Goal: Task Accomplishment & Management: Complete application form

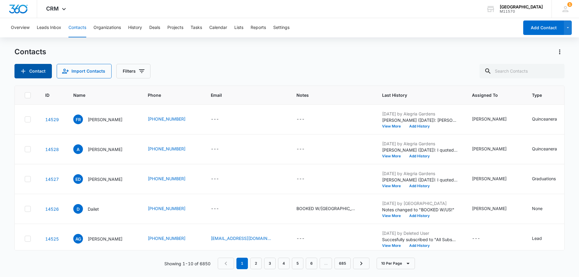
click at [40, 75] on button "Contact" at bounding box center [32, 71] width 37 height 14
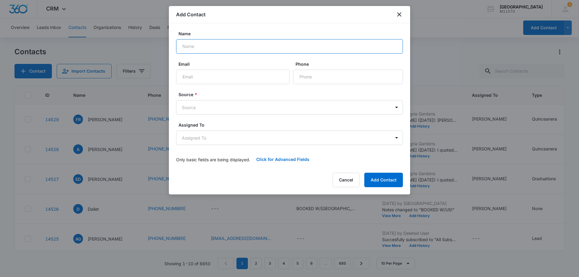
click at [190, 47] on input "Name" at bounding box center [289, 46] width 227 height 14
type input "[PERSON_NAME]"
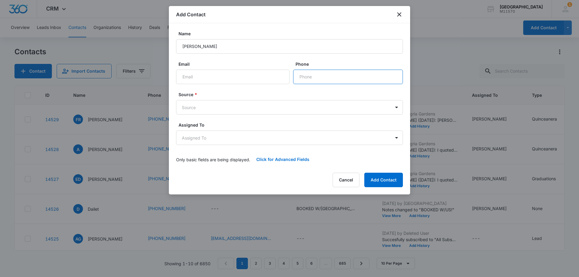
click at [328, 79] on input "Phone" at bounding box center [348, 77] width 110 height 14
type input "[PHONE_NUMBER]"
click at [198, 107] on body "CRM Apps Reputation Websites Forms CRM Email Social Shop Payments POS Content A…" at bounding box center [289, 138] width 579 height 277
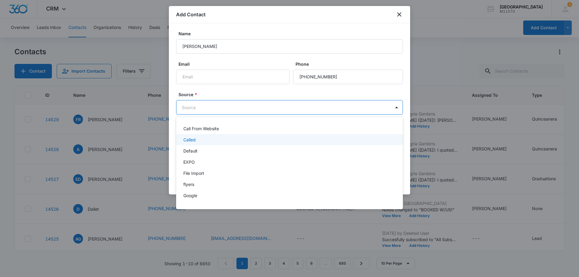
click at [193, 139] on p "Called" at bounding box center [189, 140] width 12 height 6
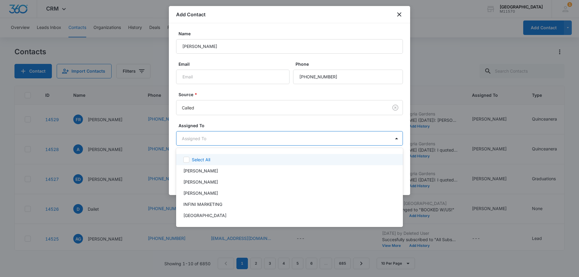
click at [193, 138] on body "CRM Apps Reputation Websites Forms CRM Email Social Shop Payments POS Content A…" at bounding box center [289, 138] width 579 height 277
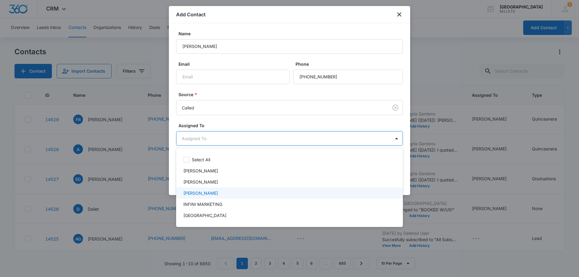
click at [211, 191] on p "[PERSON_NAME]" at bounding box center [200, 193] width 35 height 6
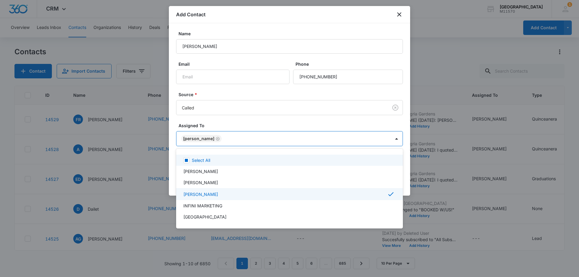
click at [202, 140] on div at bounding box center [289, 138] width 579 height 277
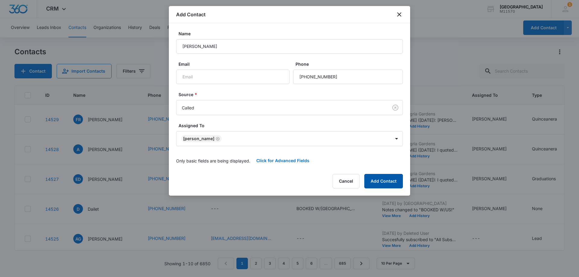
click at [391, 180] on button "Add Contact" at bounding box center [383, 181] width 39 height 14
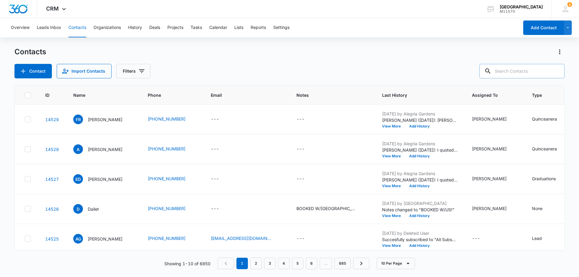
click at [513, 76] on input "text" at bounding box center [522, 71] width 85 height 14
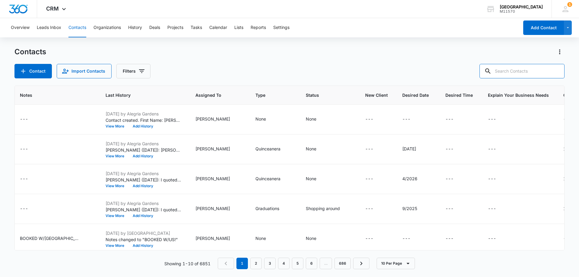
scroll to position [0, 288]
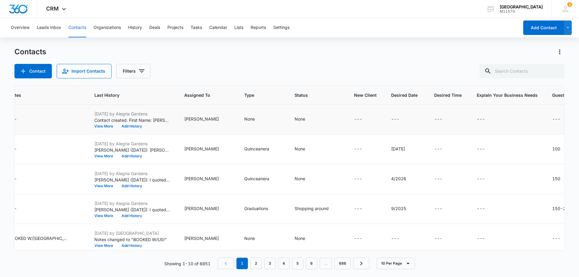
click at [545, 123] on td "---" at bounding box center [568, 120] width 47 height 30
click at [565, 119] on icon "Guest Count - - Select to Edit Field" at bounding box center [567, 119] width 5 height 5
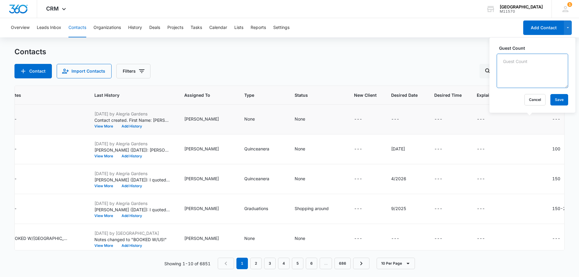
click at [509, 70] on textarea "Guest Count" at bounding box center [532, 71] width 71 height 34
type textarea "150"
click at [551, 99] on button "Save" at bounding box center [559, 99] width 18 height 11
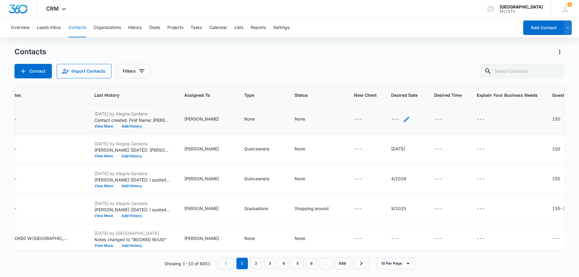
click at [404, 119] on icon "Desired Date - - Select to Edit Field" at bounding box center [406, 119] width 5 height 5
click at [343, 80] on input "Desired Date" at bounding box center [366, 81] width 76 height 14
type input "[DATE]"
click at [387, 100] on button "Save" at bounding box center [395, 99] width 18 height 11
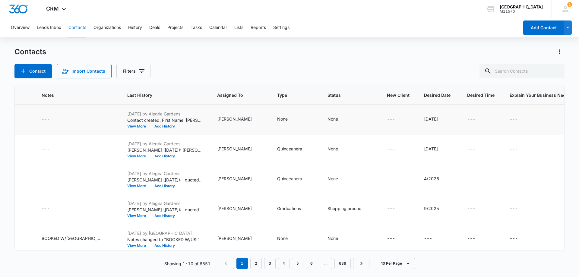
scroll to position [0, 254]
click at [293, 121] on icon "Type - None - Select to Edit Field" at bounding box center [295, 119] width 5 height 5
click at [271, 80] on div at bounding box center [271, 81] width 10 height 10
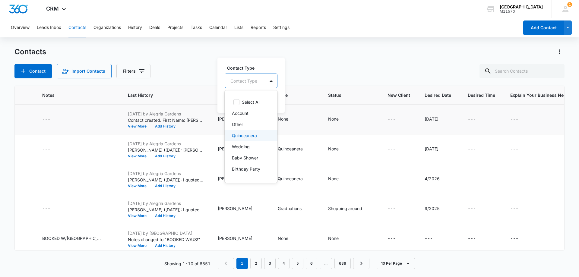
drag, startPoint x: 254, startPoint y: 138, endPoint x: 248, endPoint y: 106, distance: 32.9
click at [254, 138] on p "Quinceanera" at bounding box center [244, 135] width 25 height 6
click at [243, 80] on div "Quinceanera" at bounding box center [245, 80] width 26 height 4
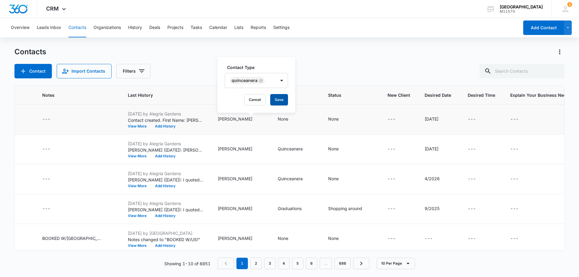
click at [282, 105] on button "Save" at bounding box center [279, 99] width 18 height 11
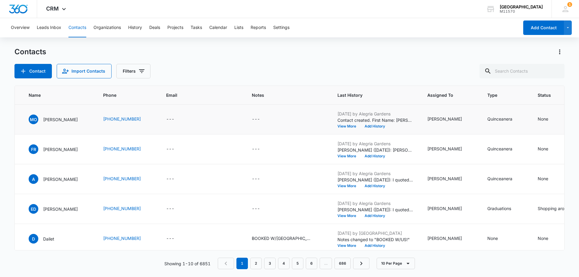
scroll to position [0, 28]
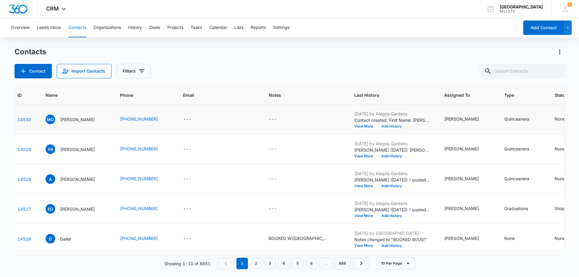
click at [377, 125] on button "Add History" at bounding box center [391, 127] width 29 height 4
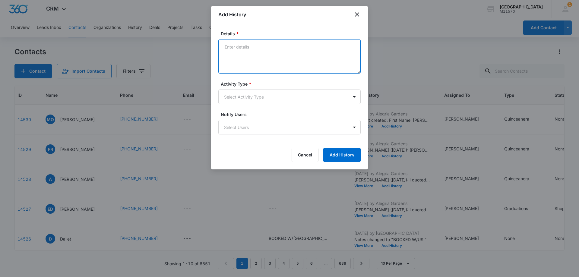
click at [230, 56] on textarea "Details *" at bounding box center [289, 56] width 142 height 34
click at [309, 48] on textarea "[PERSON_NAME] ([DATE]): I quoted the client $6500 ([DATE]) & $7500" at bounding box center [289, 56] width 142 height 34
click at [345, 49] on textarea "[PERSON_NAME] ([DATE]): I quoted the client $6,500 ([DATE]) & $7500" at bounding box center [289, 56] width 142 height 34
click at [357, 46] on textarea "[PERSON_NAME] ([DATE]): I quoted the client $6,500 ([DATE]) & $7,500" at bounding box center [289, 56] width 142 height 34
click at [318, 47] on textarea "[PERSON_NAME] ([DATE]): I quoted the client $6,500 ([DATE]) & $7,500 ([DATE])" at bounding box center [289, 56] width 142 height 34
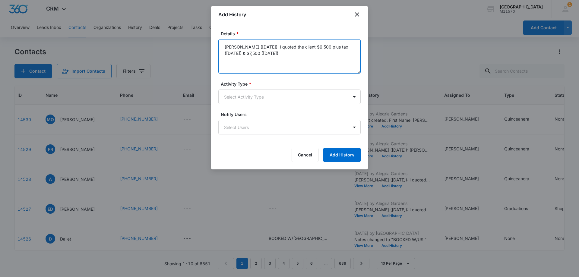
click at [263, 51] on textarea "[PERSON_NAME] ([DATE]): I quoted the client $6,500 plus tax ([DATE]) & $7,500 (…" at bounding box center [289, 56] width 142 height 34
click at [302, 46] on textarea "[PERSON_NAME] ([DATE]): I quoted the client $6,500 plus tax ([DATE]) & $7,500 (…" at bounding box center [289, 56] width 142 height 34
click at [335, 54] on textarea "[PERSON_NAME] ([DATE]): I quoted the client for the [PERSON_NAME] location $6,5…" at bounding box center [289, 56] width 142 height 34
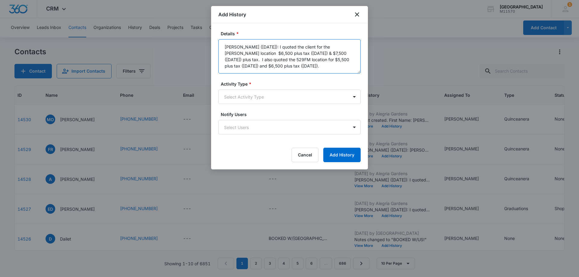
click at [330, 52] on textarea "[PERSON_NAME] ([DATE]): I quoted the client for the [PERSON_NAME] location $6,5…" at bounding box center [289, 56] width 142 height 34
click at [335, 66] on textarea "[PERSON_NAME] ([DATE]): I quoted the client for the [PERSON_NAME] location $6,5…" at bounding box center [289, 56] width 142 height 34
click at [274, 71] on textarea "[PERSON_NAME] ([DATE]): I quoted the client for the [PERSON_NAME] location $6,5…" at bounding box center [289, 56] width 142 height 34
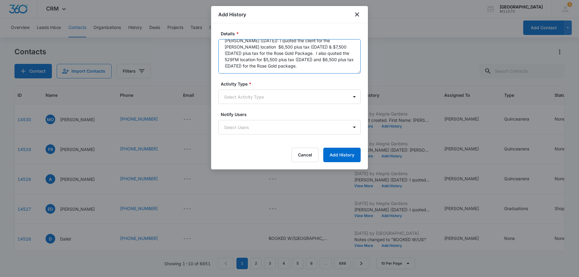
drag, startPoint x: 266, startPoint y: 44, endPoint x: 278, endPoint y: 69, distance: 27.9
click at [278, 69] on textarea "[PERSON_NAME] ([DATE]): I quoted the client for the [PERSON_NAME] location $6,5…" at bounding box center [289, 56] width 142 height 34
click at [270, 68] on textarea "[PERSON_NAME] ([DATE]): I quoted the client for the [PERSON_NAME] location $6,5…" at bounding box center [289, 56] width 142 height 34
paste textarea "I quoted the client for the [PERSON_NAME] location $6,500 plus tax ([DATE]) & $…"
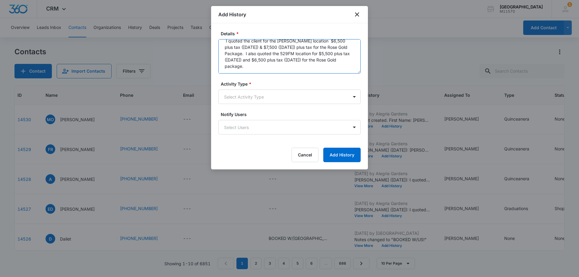
scroll to position [44, 0]
click at [229, 41] on textarea "[PERSON_NAME] ([DATE]): I quoted the client for the [PERSON_NAME] location $6,5…" at bounding box center [289, 56] width 142 height 34
click at [322, 44] on textarea "[PERSON_NAME] ([DATE]): I quoted the client for the [PERSON_NAME] location $6,5…" at bounding box center [289, 56] width 142 height 34
click at [327, 42] on textarea "[PERSON_NAME] ([DATE]): I quoted the client for the [PERSON_NAME] location $6,5…" at bounding box center [289, 56] width 142 height 34
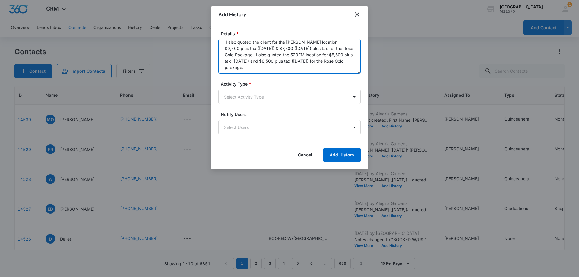
click at [248, 49] on textarea "[PERSON_NAME] ([DATE]): I quoted the client for the [PERSON_NAME] location $6,5…" at bounding box center [289, 56] width 142 height 34
click at [328, 56] on textarea "[PERSON_NAME] ([DATE]): I quoted the client for the [PERSON_NAME] location $6,5…" at bounding box center [289, 56] width 142 height 34
click at [266, 62] on textarea "[PERSON_NAME] ([DATE]): I quoted the client for the [PERSON_NAME] location $6,5…" at bounding box center [289, 56] width 142 height 34
click at [346, 63] on textarea "[PERSON_NAME] ([DATE]): I quoted the client for the [PERSON_NAME] location $6,5…" at bounding box center [289, 56] width 142 height 34
click at [334, 46] on textarea "[PERSON_NAME] ([DATE]): I quoted the client for the [PERSON_NAME] location $6,5…" at bounding box center [289, 56] width 142 height 34
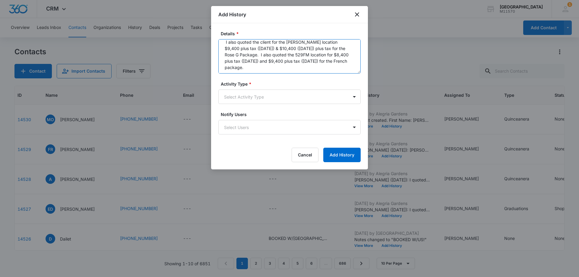
scroll to position [38, 0]
click at [340, 66] on textarea "[PERSON_NAME] ([DATE]): I quoted the client for the [PERSON_NAME] location $6,5…" at bounding box center [289, 56] width 142 height 34
click at [262, 71] on textarea "[PERSON_NAME] ([DATE]): I quoted the client for the [PERSON_NAME] location $6,5…" at bounding box center [289, 56] width 142 height 34
click at [333, 71] on textarea "[PERSON_NAME] ([DATE]): I quoted the client for the [PERSON_NAME] location $6,5…" at bounding box center [289, 56] width 142 height 34
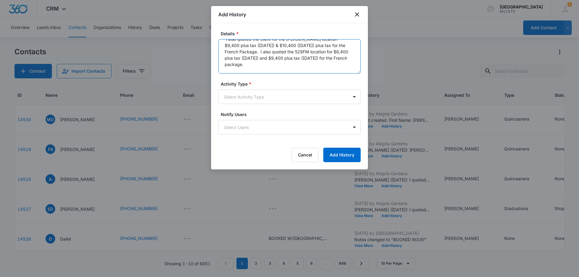
scroll to position [52, 0]
click at [260, 70] on textarea "[PERSON_NAME] ([DATE]): I quoted the client for the [PERSON_NAME] location $6,5…" at bounding box center [289, 56] width 142 height 34
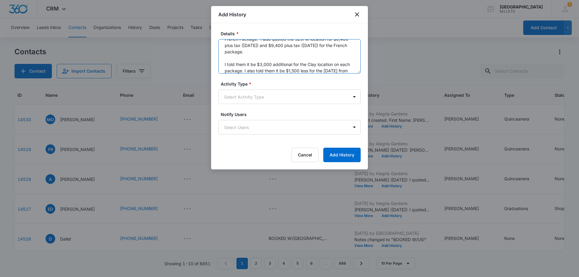
click at [351, 65] on textarea "[PERSON_NAME] ([DATE]): I quoted the client for the [PERSON_NAME] location $6,5…" at bounding box center [289, 56] width 142 height 34
type textarea "[PERSON_NAME] ([DATE]): I quoted the client for the [PERSON_NAME] location $6,5…"
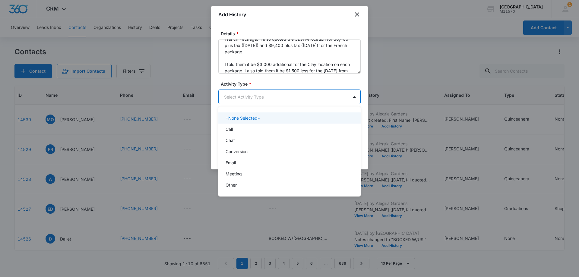
click at [262, 98] on body "CRM Apps Reputation Websites Forms CRM Email Social Shop Payments POS Content A…" at bounding box center [289, 138] width 579 height 277
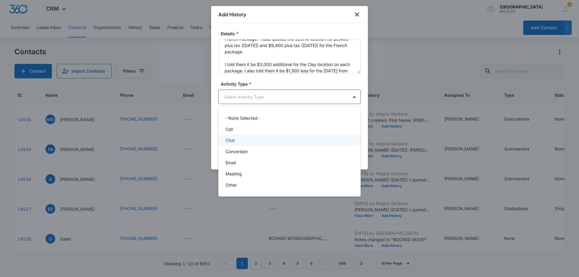
click at [241, 141] on div "Chat" at bounding box center [289, 140] width 127 height 6
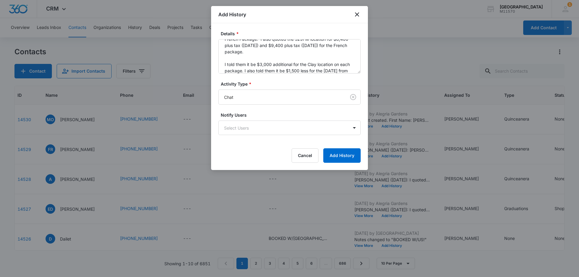
click at [242, 119] on div "Notify Users Select Users" at bounding box center [289, 123] width 142 height 23
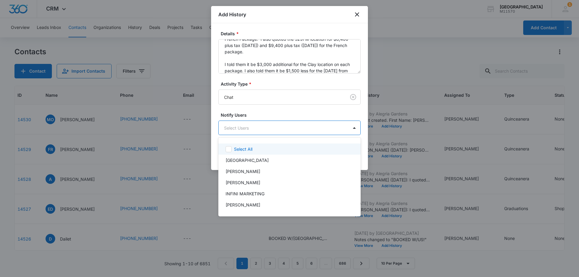
click at [241, 129] on body "CRM Apps Reputation Websites Forms CRM Email Social Shop Payments POS Content A…" at bounding box center [289, 138] width 579 height 277
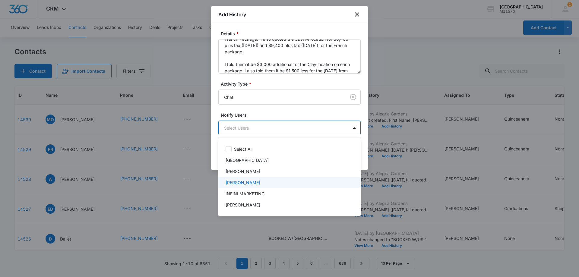
drag, startPoint x: 253, startPoint y: 181, endPoint x: 247, endPoint y: 170, distance: 13.2
click at [252, 179] on div "[PERSON_NAME]" at bounding box center [289, 182] width 142 height 11
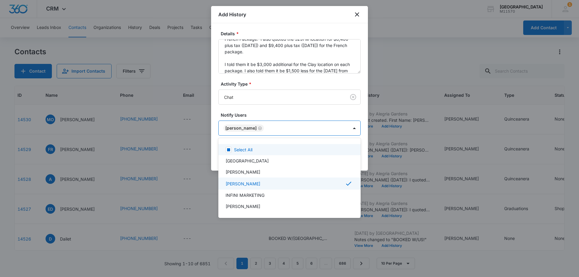
click at [236, 126] on div at bounding box center [289, 138] width 579 height 277
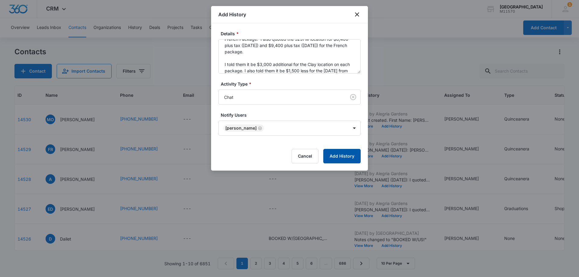
click at [351, 154] on button "Add History" at bounding box center [341, 156] width 37 height 14
